Goal: Task Accomplishment & Management: Complete application form

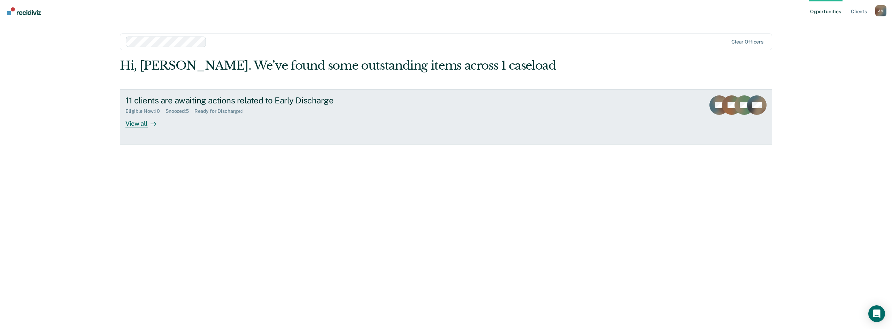
click at [133, 126] on div "View all" at bounding box center [144, 121] width 39 height 14
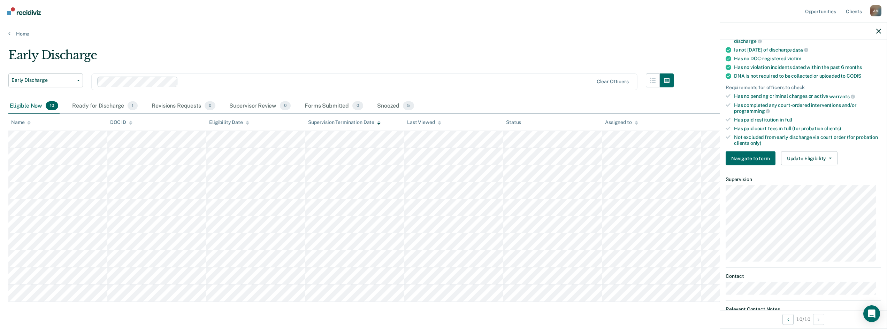
scroll to position [84, 0]
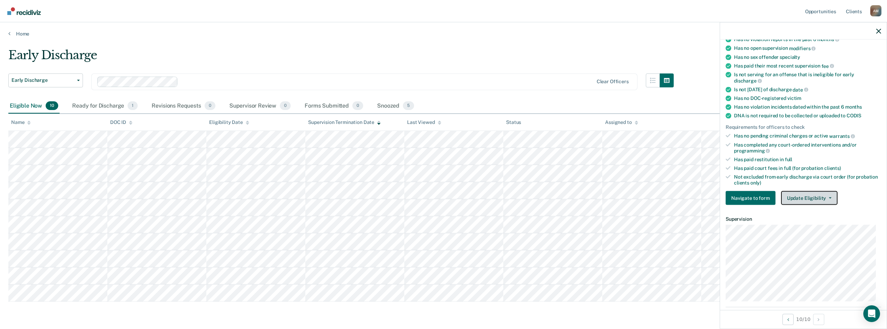
click at [834, 196] on button "Update Eligibility" at bounding box center [809, 198] width 56 height 14
click at [822, 209] on button "Submit for Supervisor Approval" at bounding box center [822, 212] width 82 height 11
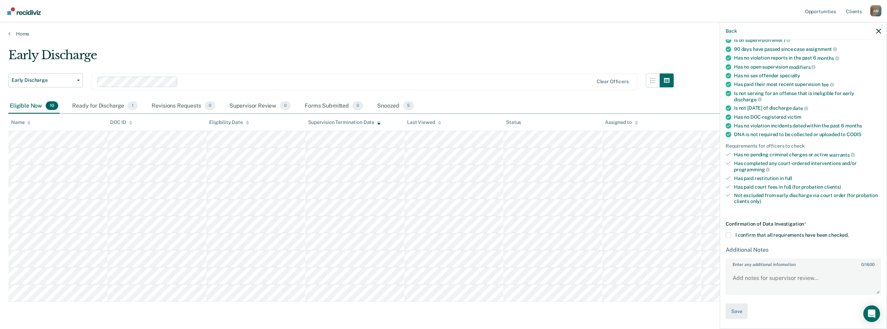
scroll to position [64, 0]
click at [729, 236] on span at bounding box center [729, 237] width 6 height 6
click at [849, 234] on input "I confirm that all requirements have been checked." at bounding box center [849, 234] width 0 height 0
click at [762, 276] on textarea "Enter any additional information 0 / 1600" at bounding box center [803, 282] width 154 height 26
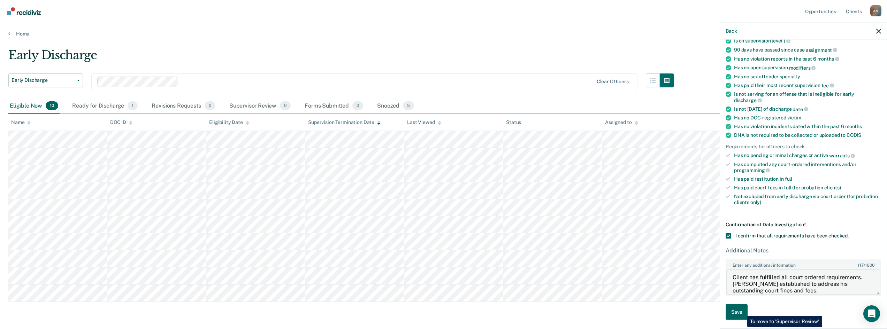
type textarea "Client has fulfilled all court ordered requirements. [PERSON_NAME] established …"
click at [742, 311] on button "Save" at bounding box center [737, 313] width 22 height 16
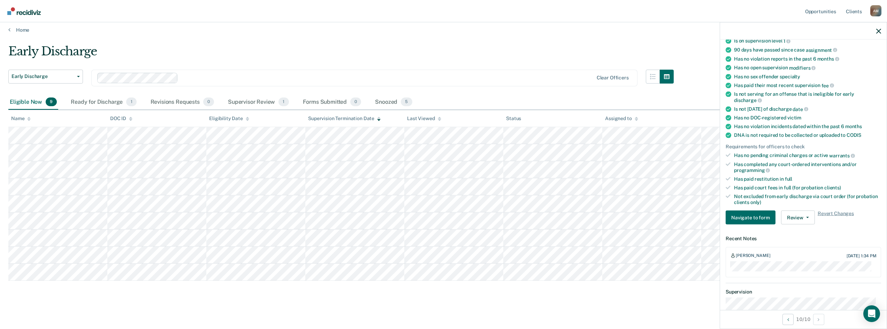
scroll to position [6, 0]
